Goal: Complete application form

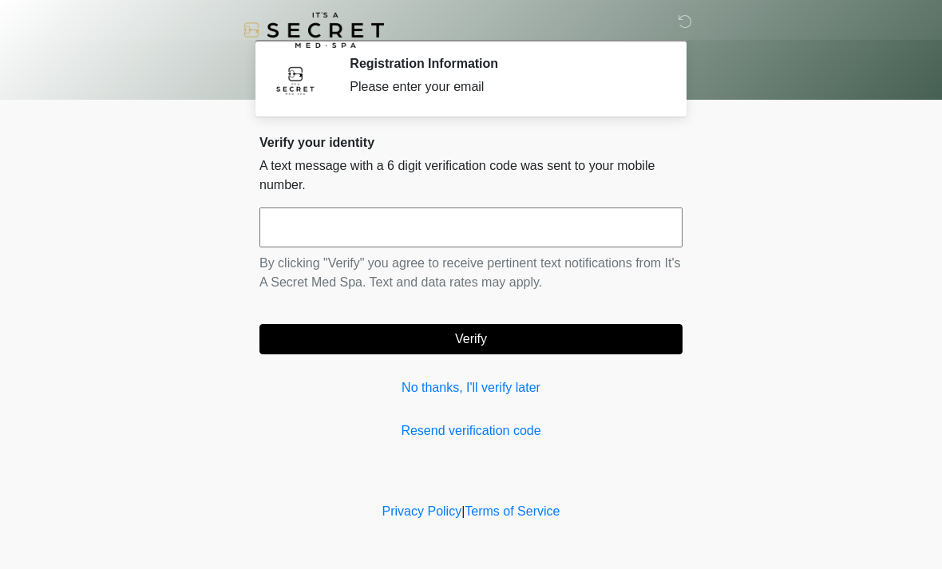
click at [516, 245] on input "text" at bounding box center [470, 228] width 423 height 40
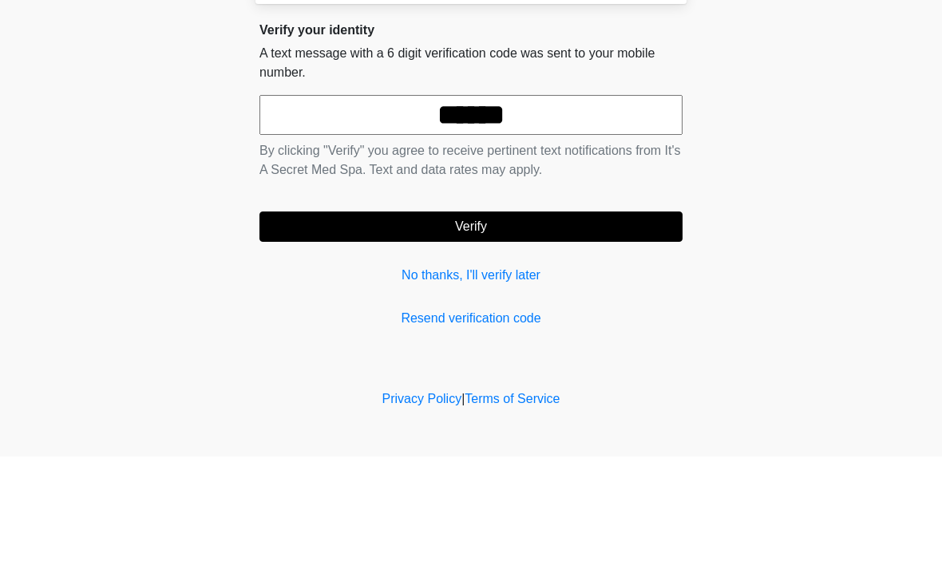
type input "******"
click at [538, 324] on button "Verify" at bounding box center [470, 339] width 423 height 30
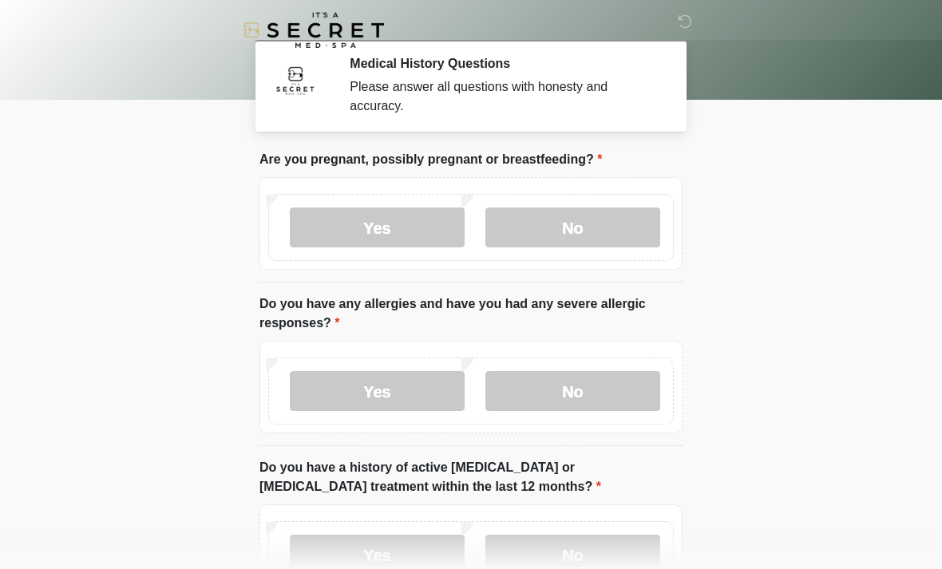
click at [590, 221] on label "No" at bounding box center [572, 228] width 175 height 40
click at [623, 389] on label "No" at bounding box center [572, 391] width 175 height 40
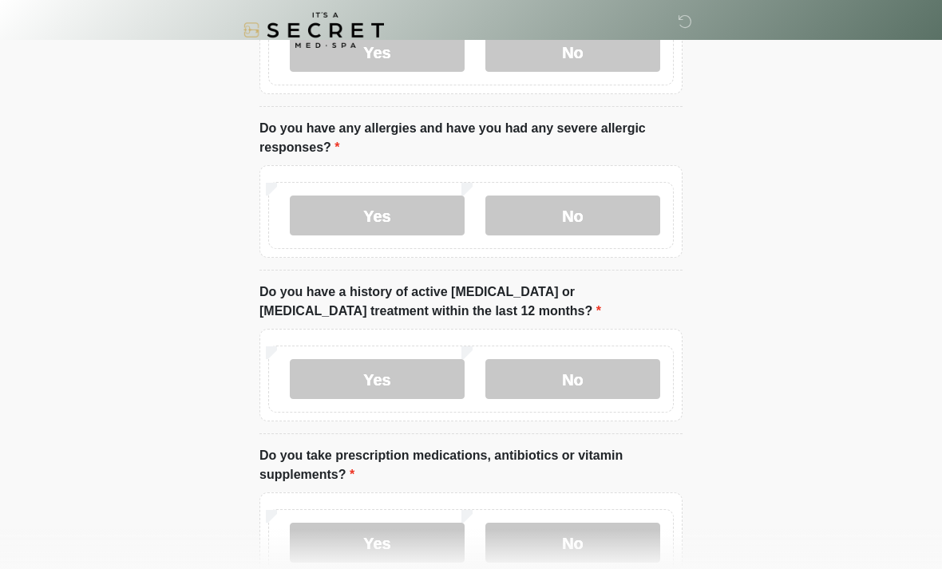
scroll to position [183, 0]
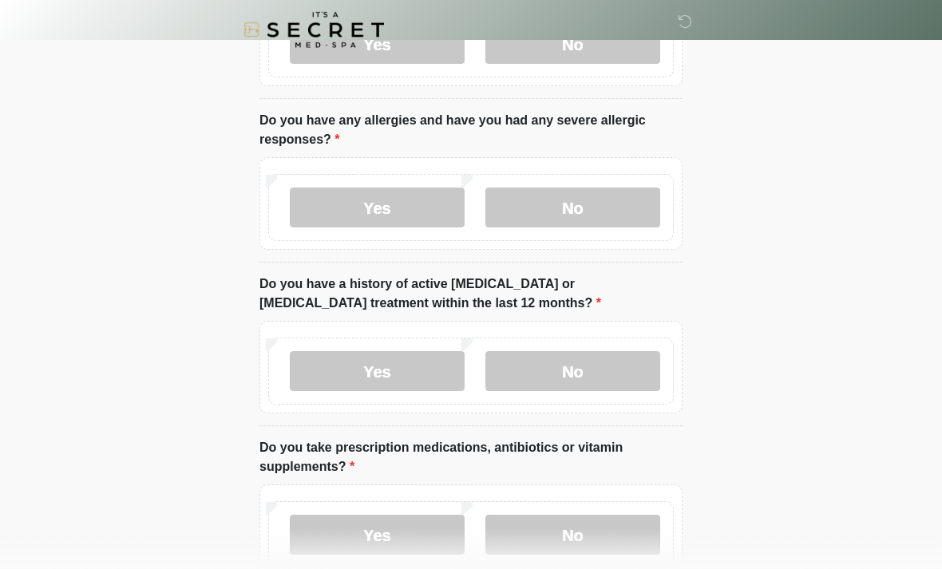
click at [577, 385] on label "No" at bounding box center [572, 372] width 175 height 40
click at [599, 544] on label "No" at bounding box center [572, 535] width 175 height 40
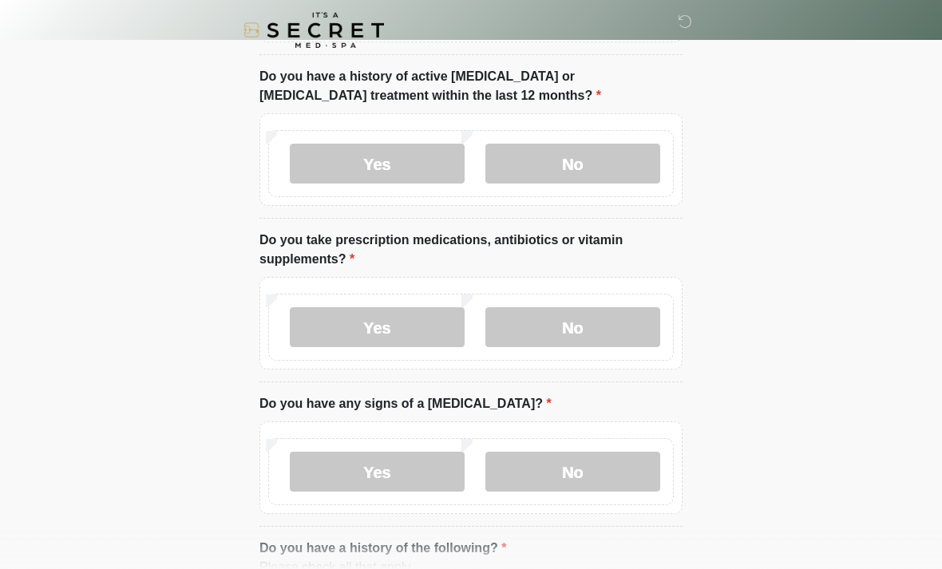
scroll to position [411, 0]
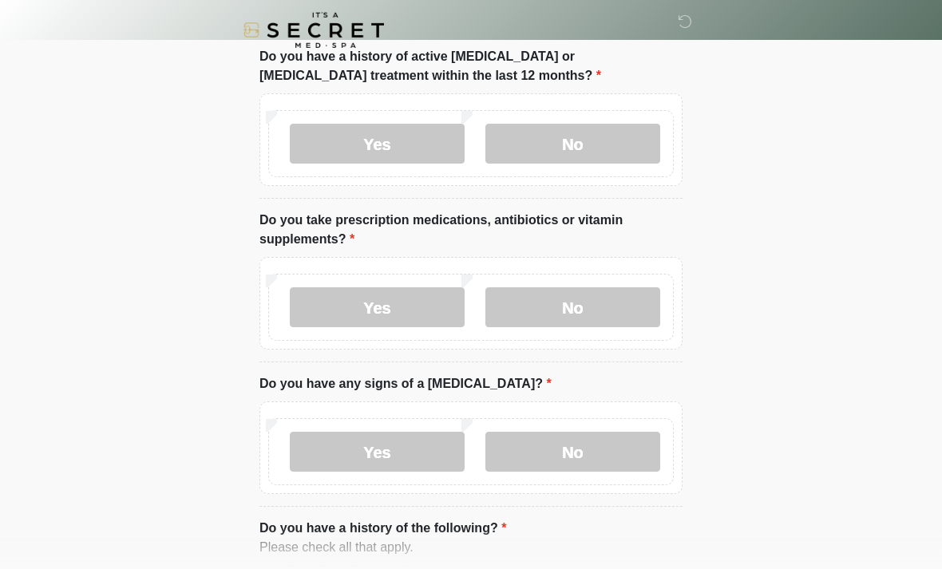
click at [589, 436] on label "No" at bounding box center [572, 452] width 175 height 40
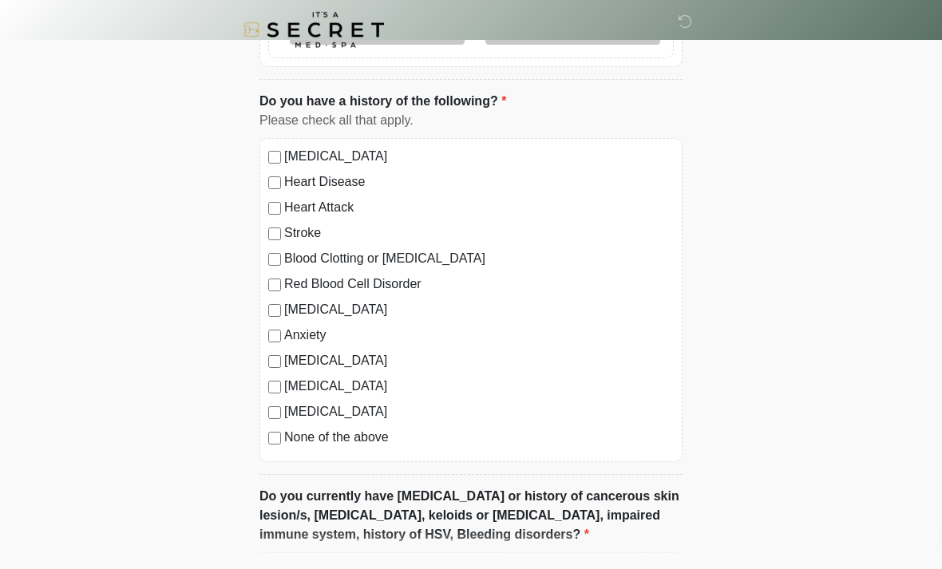
scroll to position [843, 0]
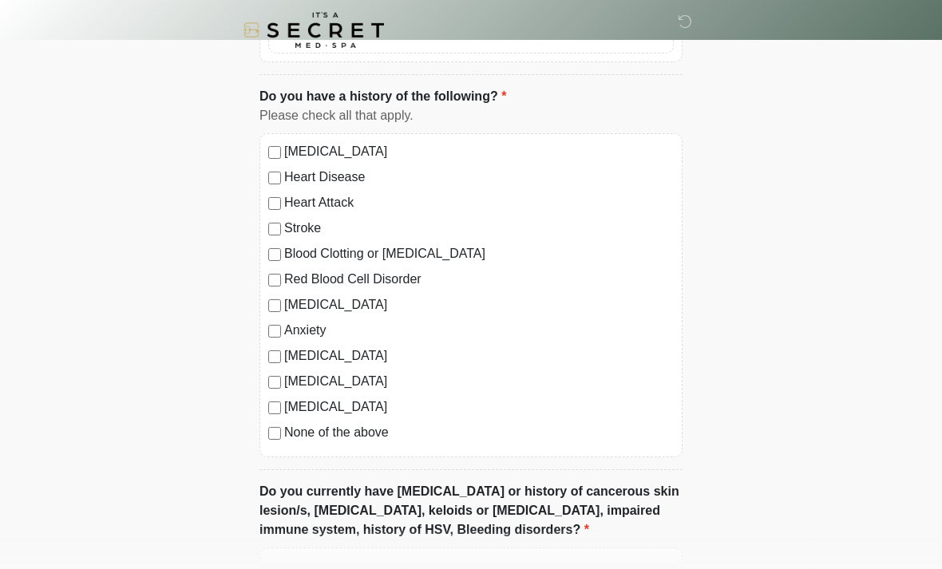
click at [324, 301] on label "[MEDICAL_DATA]" at bounding box center [478, 304] width 389 height 19
click at [323, 300] on label "[MEDICAL_DATA]" at bounding box center [478, 304] width 389 height 19
click at [298, 336] on label "Anxiety" at bounding box center [478, 330] width 389 height 19
click at [316, 305] on label "[MEDICAL_DATA]" at bounding box center [478, 304] width 389 height 19
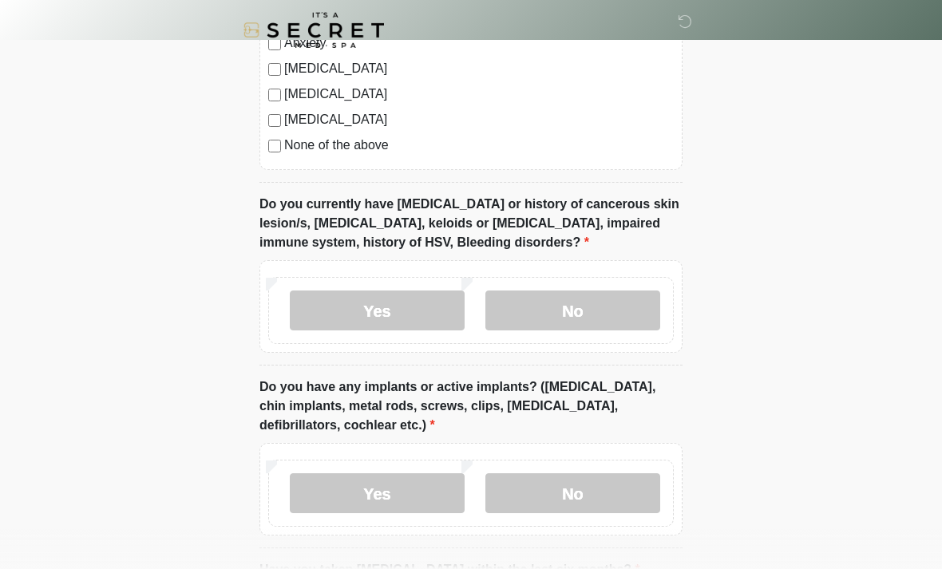
scroll to position [1131, 0]
click at [620, 326] on label "No" at bounding box center [572, 310] width 175 height 40
click at [592, 504] on label "No" at bounding box center [572, 492] width 175 height 40
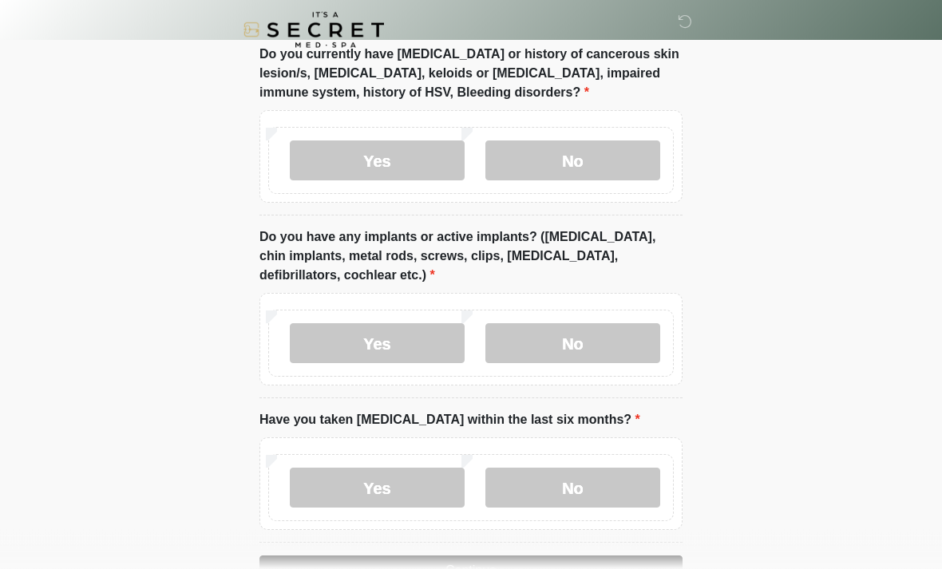
scroll to position [1283, 0]
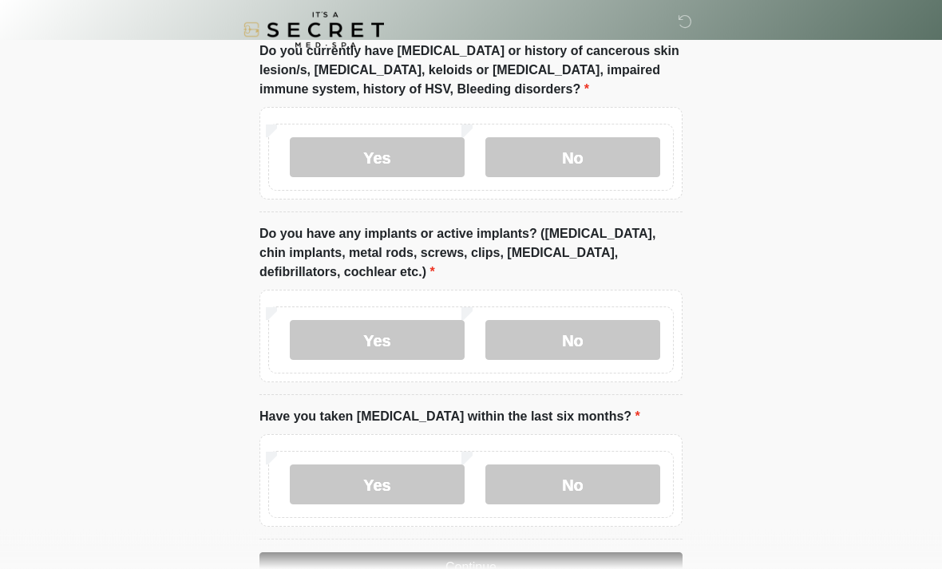
click at [610, 494] on label "No" at bounding box center [572, 485] width 175 height 40
click at [571, 555] on button "Continue" at bounding box center [470, 567] width 423 height 30
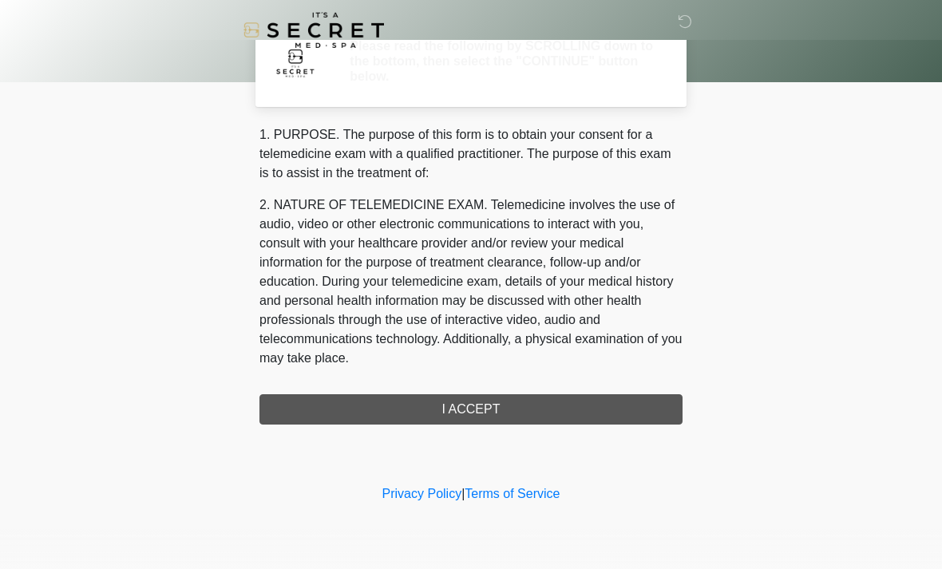
scroll to position [0, 0]
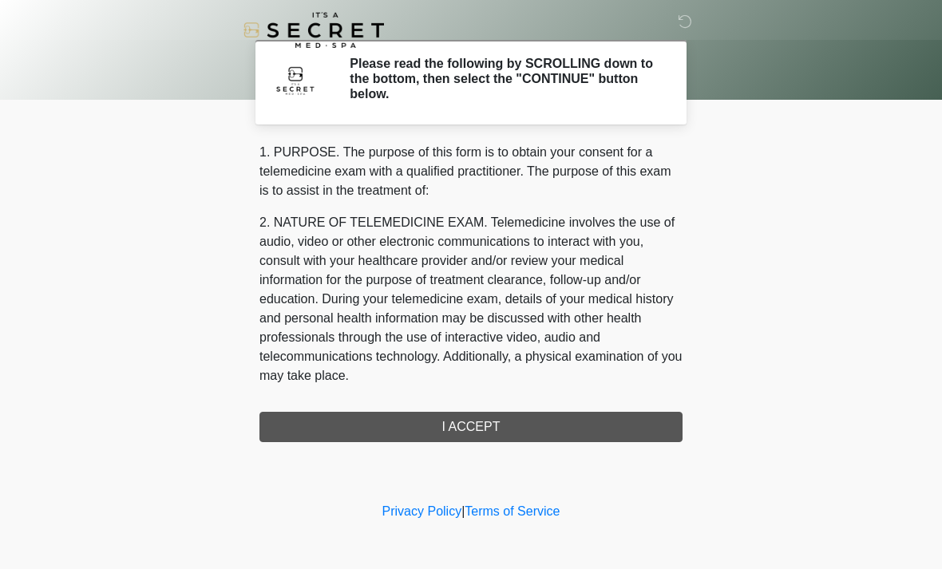
click at [607, 430] on div "1. PURPOSE. The purpose of this form is to obtain your consent for a telemedici…" at bounding box center [470, 292] width 423 height 299
click at [579, 425] on div "1. PURPOSE. The purpose of this form is to obtain your consent for a telemedici…" at bounding box center [470, 292] width 423 height 299
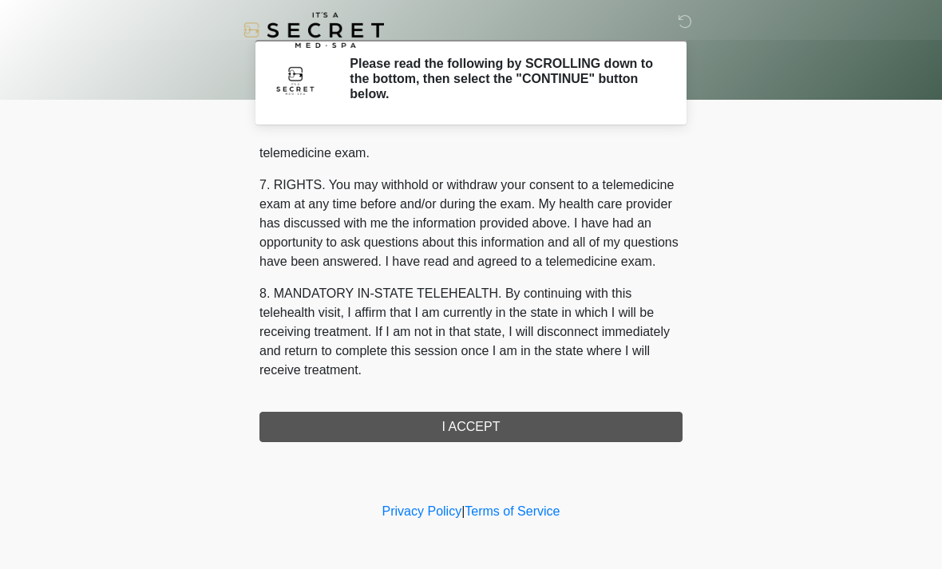
click at [582, 431] on div "1. PURPOSE. The purpose of this form is to obtain your consent for a telemedici…" at bounding box center [470, 292] width 423 height 299
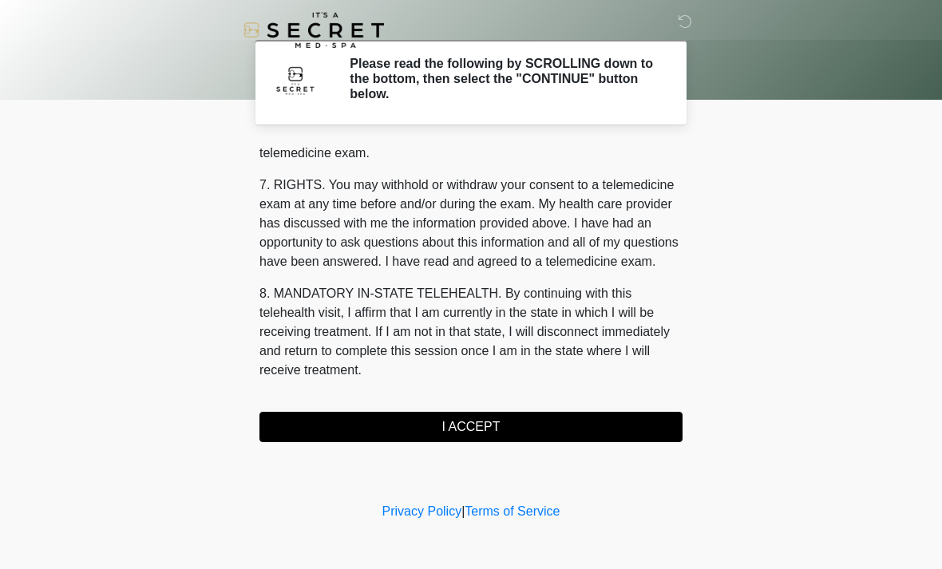
click at [583, 420] on button "I ACCEPT" at bounding box center [470, 427] width 423 height 30
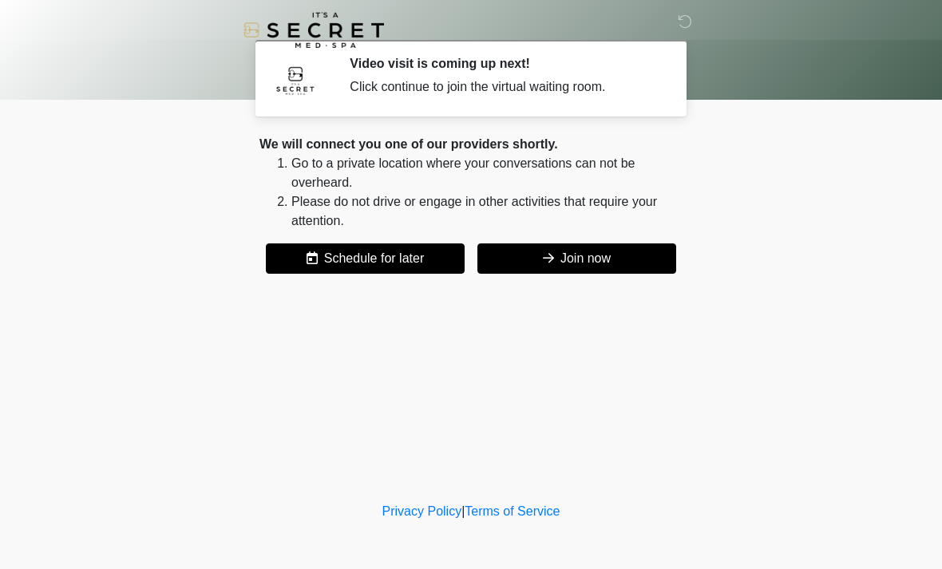
click at [604, 271] on button "Join now" at bounding box center [576, 258] width 199 height 30
